Goal: Entertainment & Leisure: Consume media (video, audio)

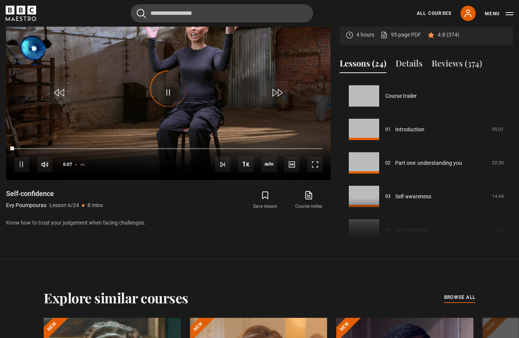
scroll to position [167, 0]
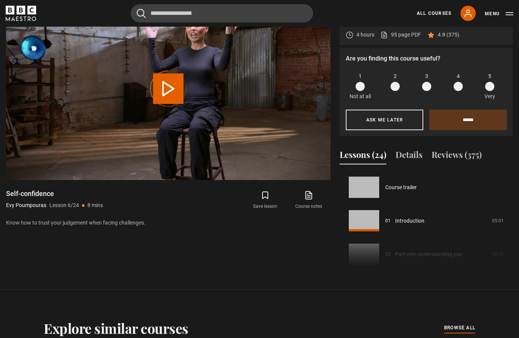
scroll to position [167, 0]
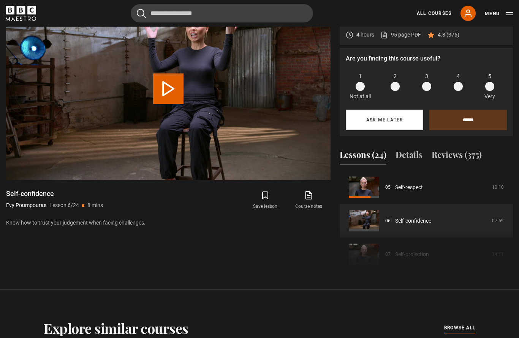
click at [354, 130] on button "Ask me later" at bounding box center [385, 120] width 78 height 21
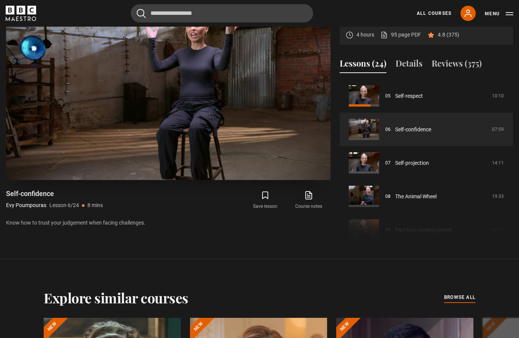
click at [310, 164] on video-js "Video Player is loading. Play Lesson Self-confidence 10s Skip Back 10 seconds P…" at bounding box center [168, 88] width 325 height 183
click at [306, 178] on div "10s Skip Back 10 seconds Pause 10s Skip Forward 10 seconds Loaded : 26.07% Paus…" at bounding box center [168, 159] width 325 height 42
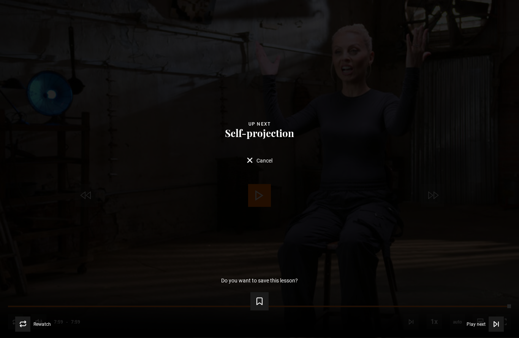
scroll to position [375, 0]
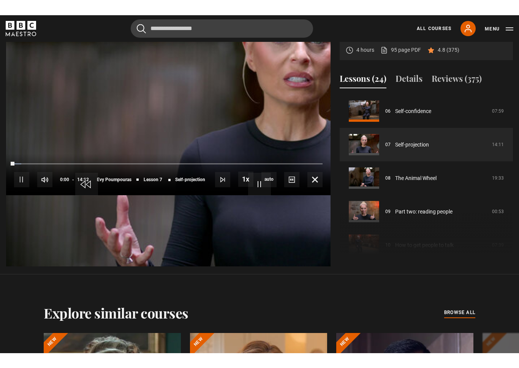
scroll to position [9, 0]
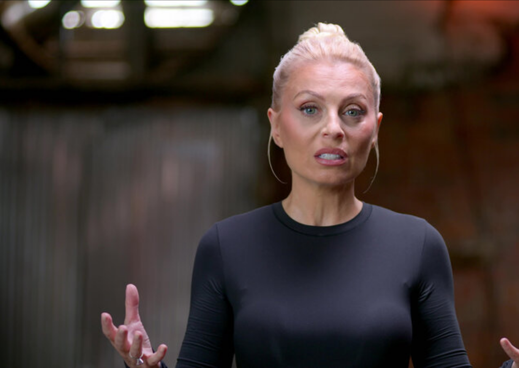
click at [242, 199] on video-js "Video Player is loading. Play Lesson Self-projection 10s Skip Back 10 seconds P…" at bounding box center [259, 184] width 519 height 368
click at [251, 127] on video-js "Video Player is loading. Play Lesson Self-projection 10s Skip Back 10 seconds P…" at bounding box center [259, 184] width 519 height 368
click at [207, 260] on video-js "Video Player is loading. Play Lesson Self-projection 10s Skip Back 10 seconds P…" at bounding box center [259, 184] width 519 height 368
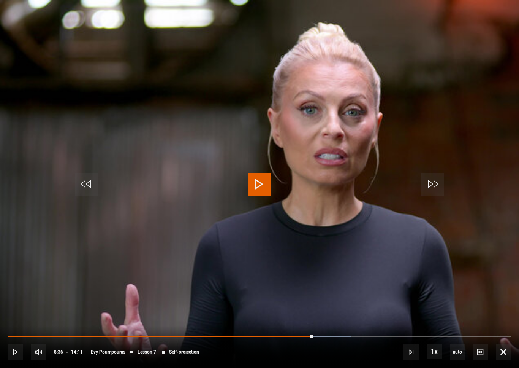
click at [238, 332] on div "10s Skip Back 10 seconds Play 10s Skip Forward 10 seconds Loaded : 68.18% Play …" at bounding box center [259, 347] width 519 height 42
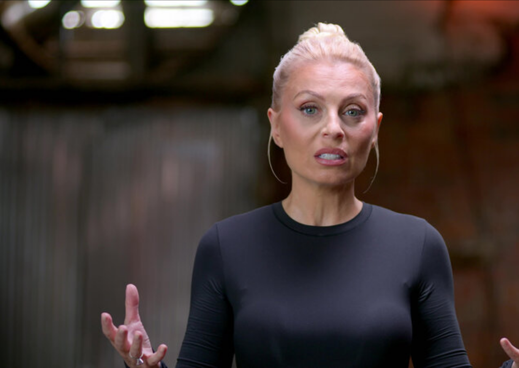
click at [232, 304] on video-js "Video Player is loading. Play Lesson Self-projection 10s Skip Back 10 seconds P…" at bounding box center [259, 184] width 519 height 368
click at [241, 162] on video-js "Video Player is loading. Play Lesson Self-projection 10s Skip Back 10 seconds P…" at bounding box center [259, 184] width 519 height 368
